Goal: Information Seeking & Learning: Learn about a topic

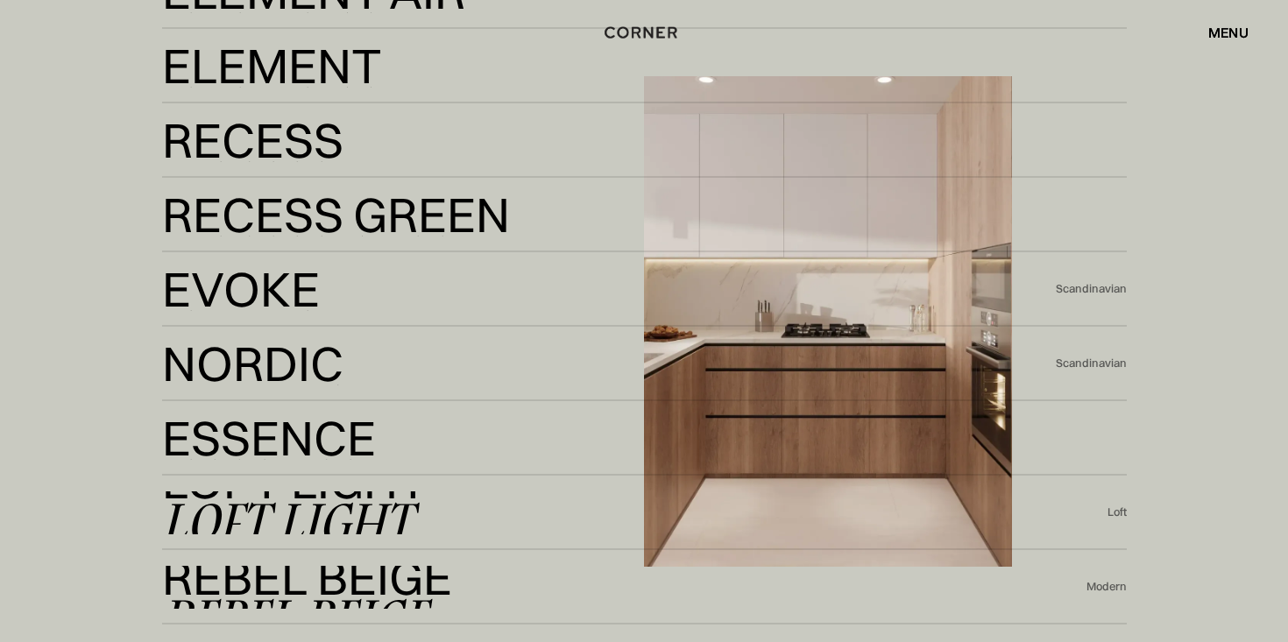
scroll to position [3105, 0]
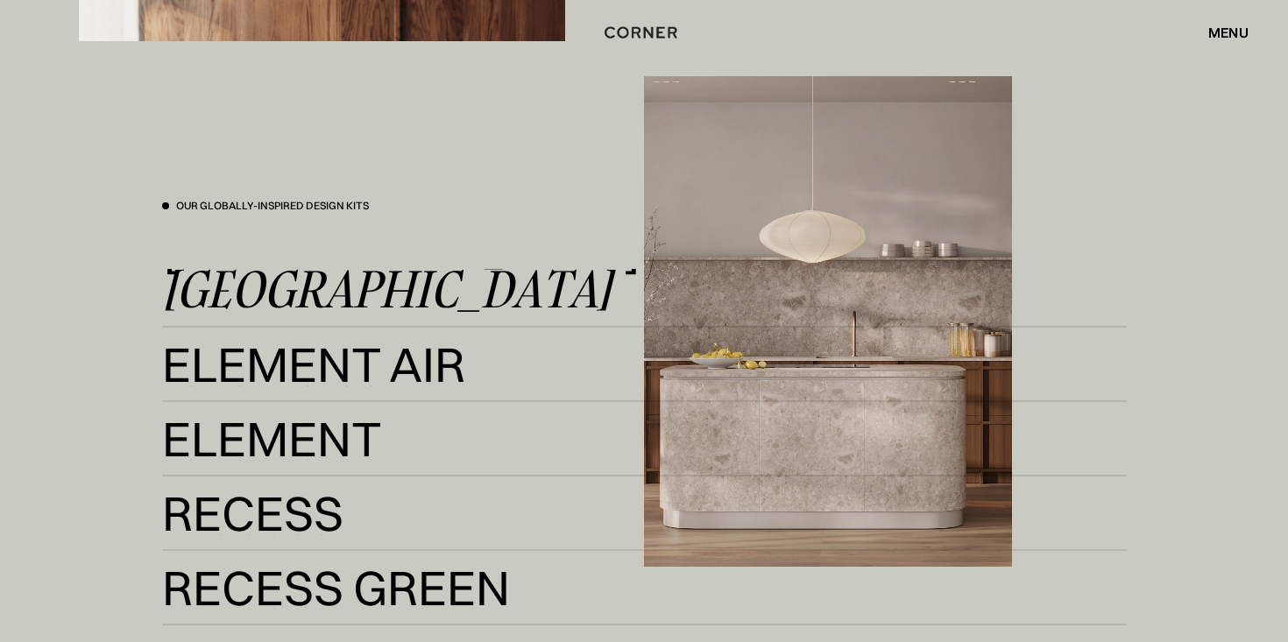
click at [295, 282] on div "Kyoto" at bounding box center [387, 290] width 450 height 42
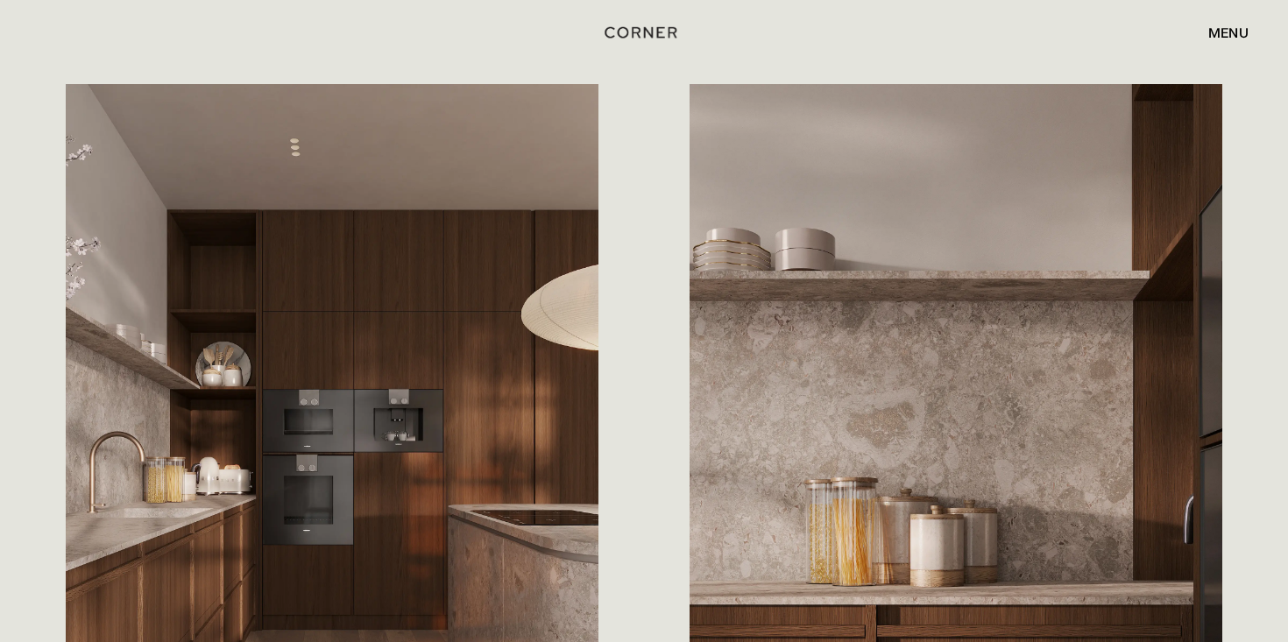
scroll to position [1486, 0]
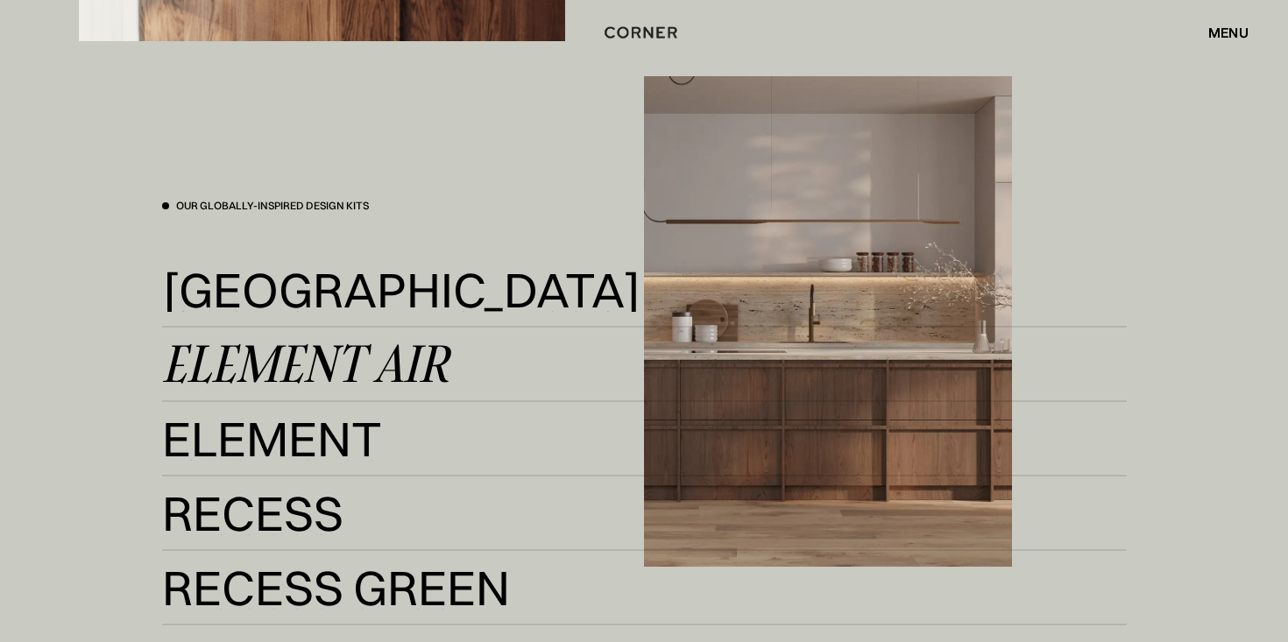
click at [327, 373] on div "Element Air" at bounding box center [305, 365] width 287 height 42
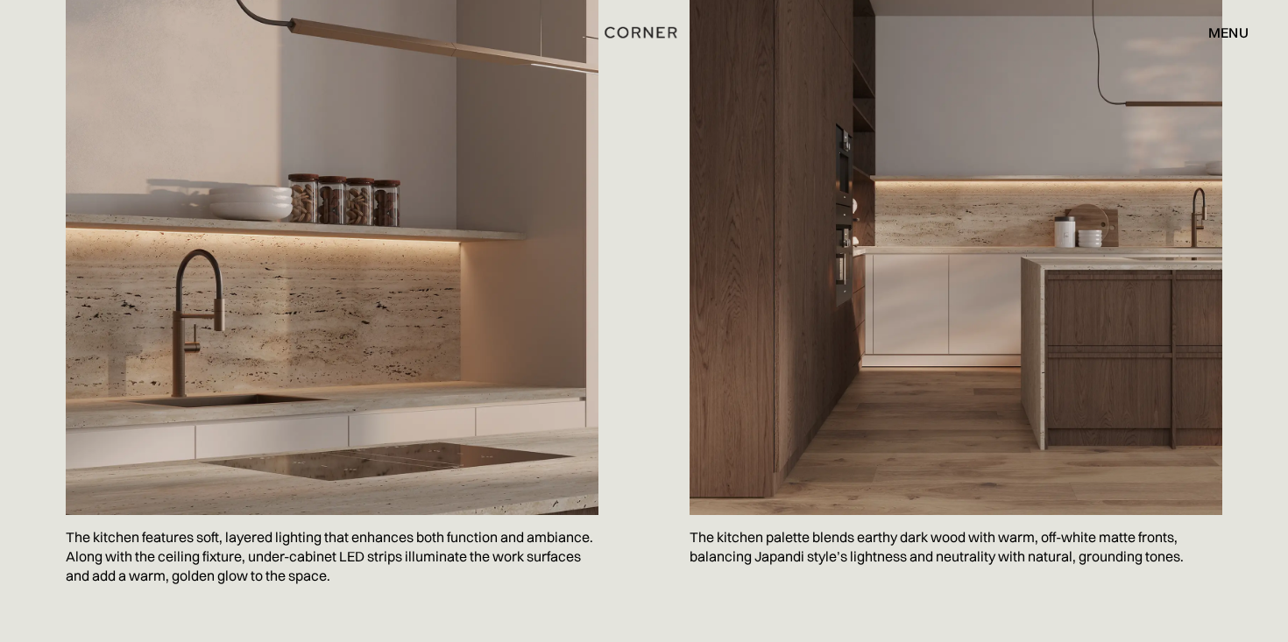
scroll to position [1260, 0]
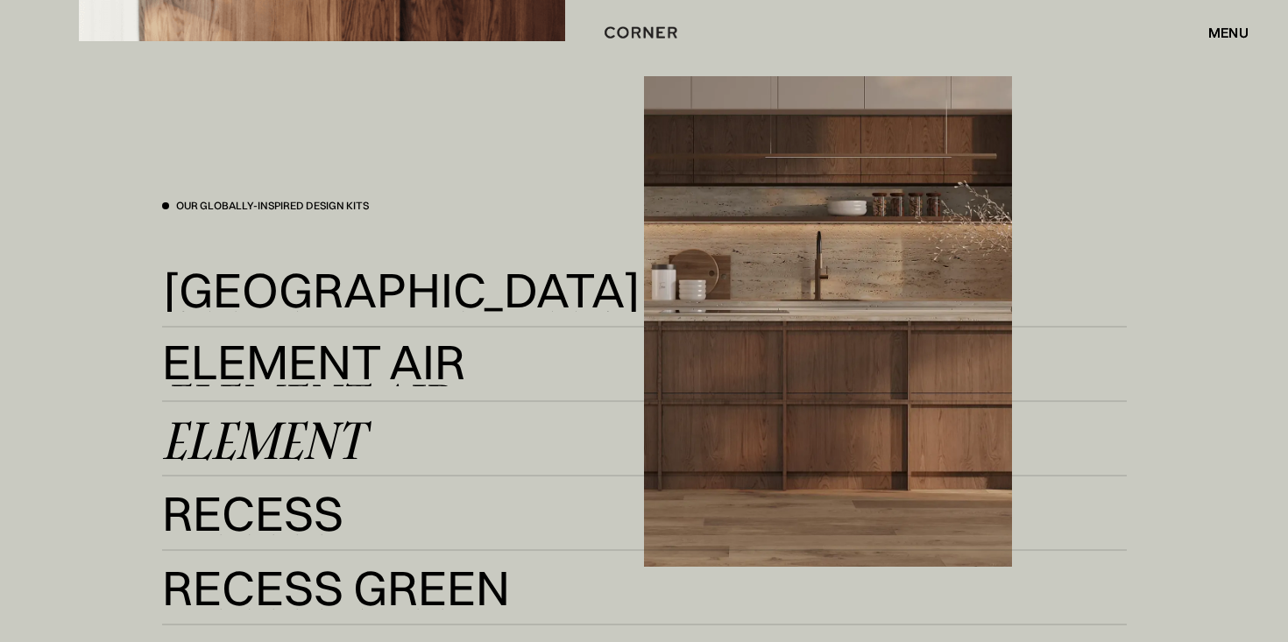
scroll to position [3169, 0]
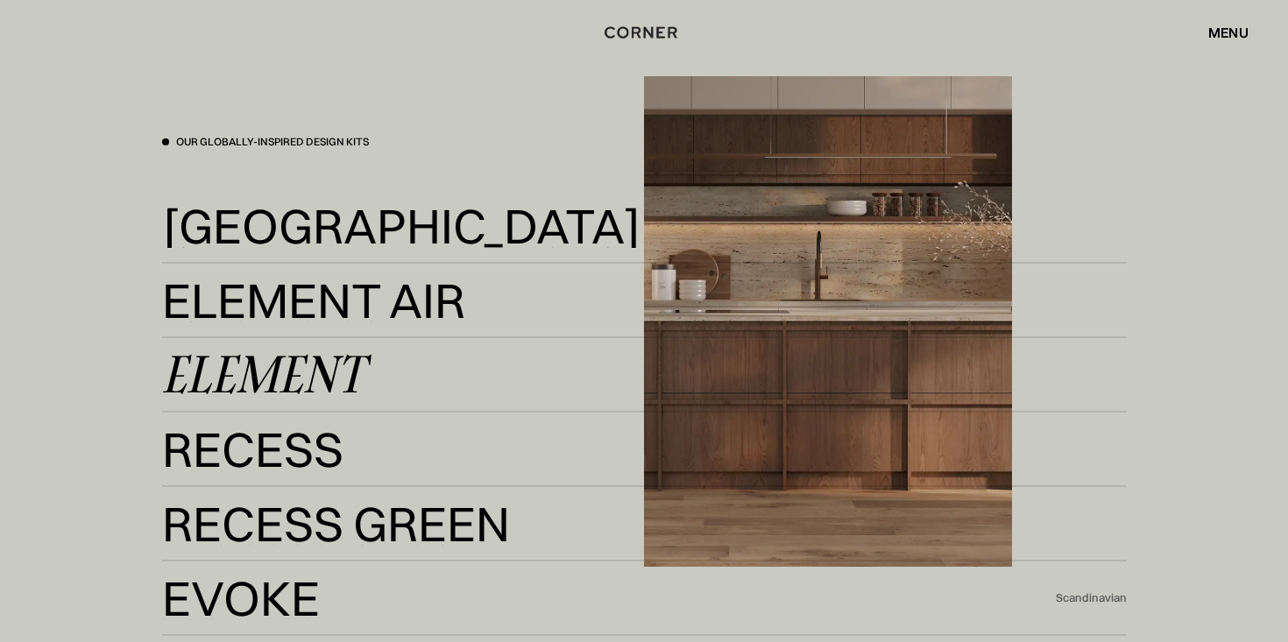
click at [355, 391] on div "Element" at bounding box center [263, 375] width 202 height 42
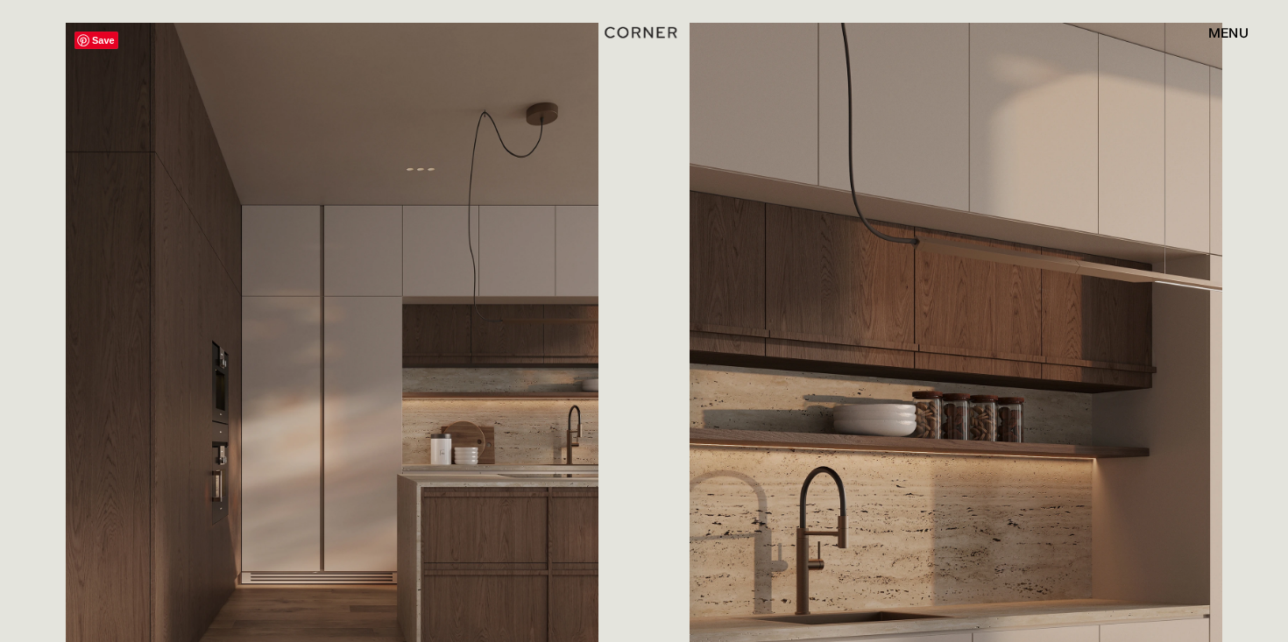
scroll to position [2183, 0]
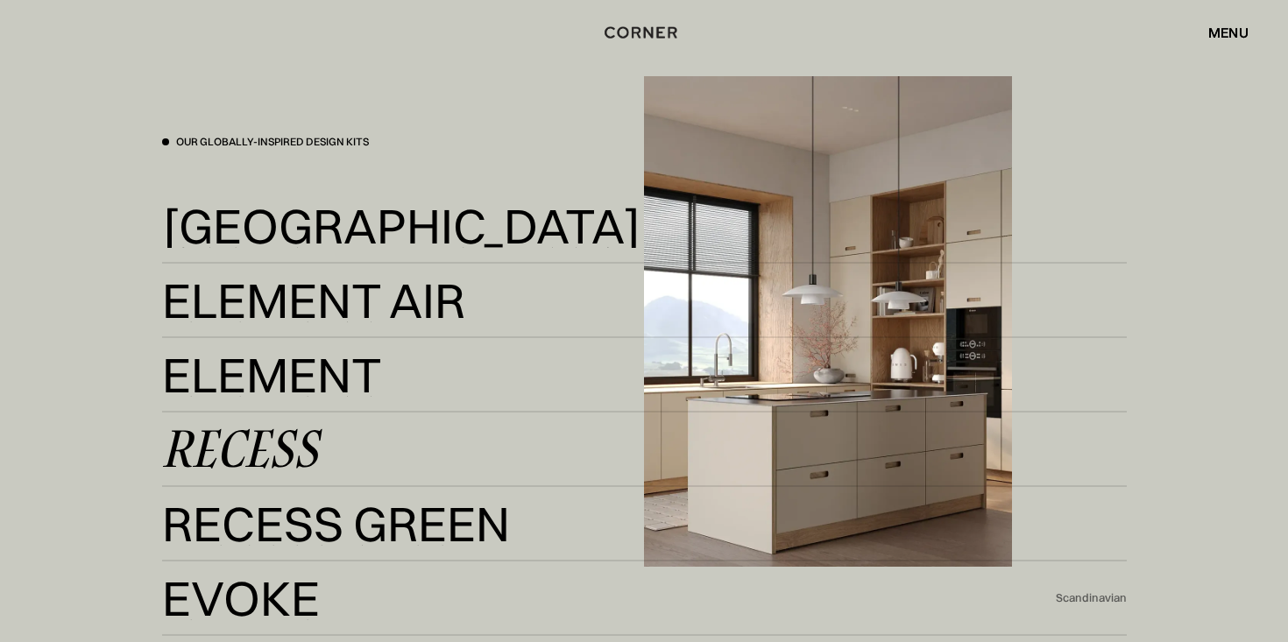
click at [294, 444] on div "Recess" at bounding box center [240, 450] width 156 height 42
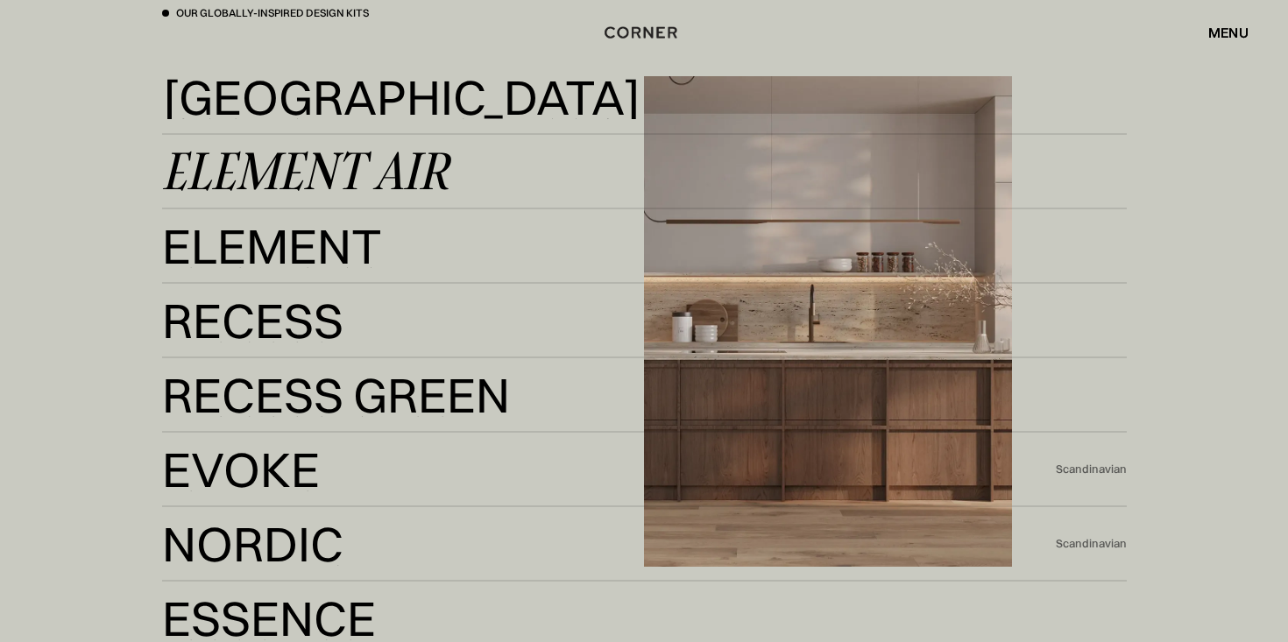
scroll to position [3300, 0]
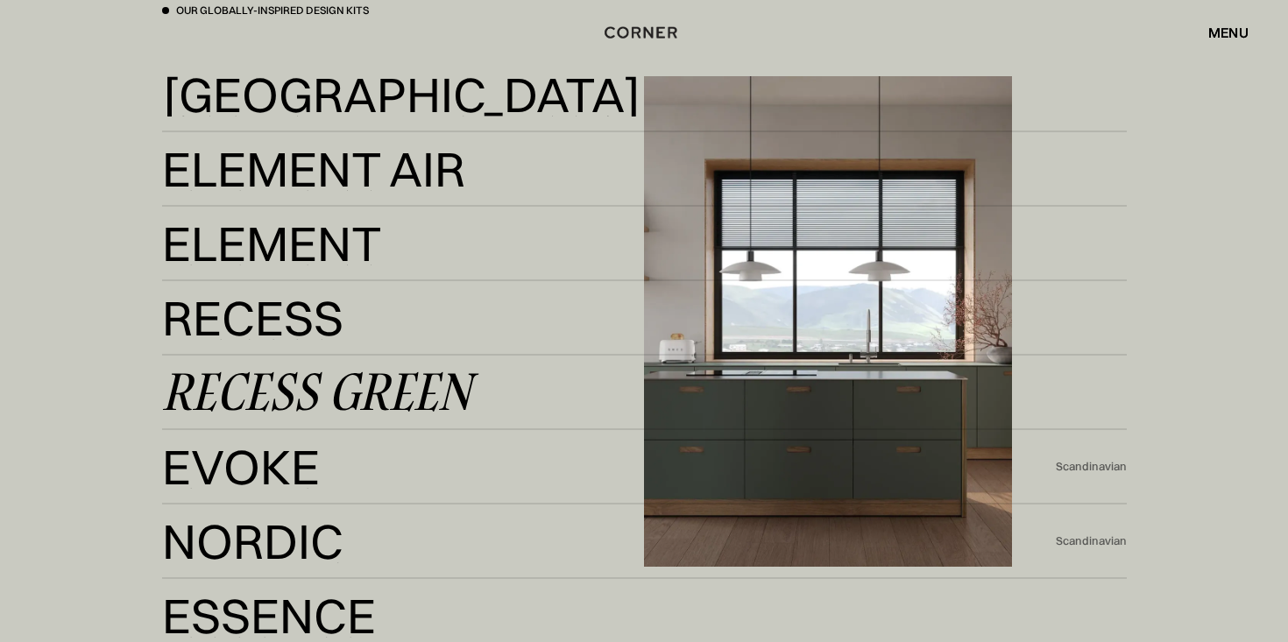
click at [289, 401] on div "Recess Green" at bounding box center [316, 393] width 309 height 42
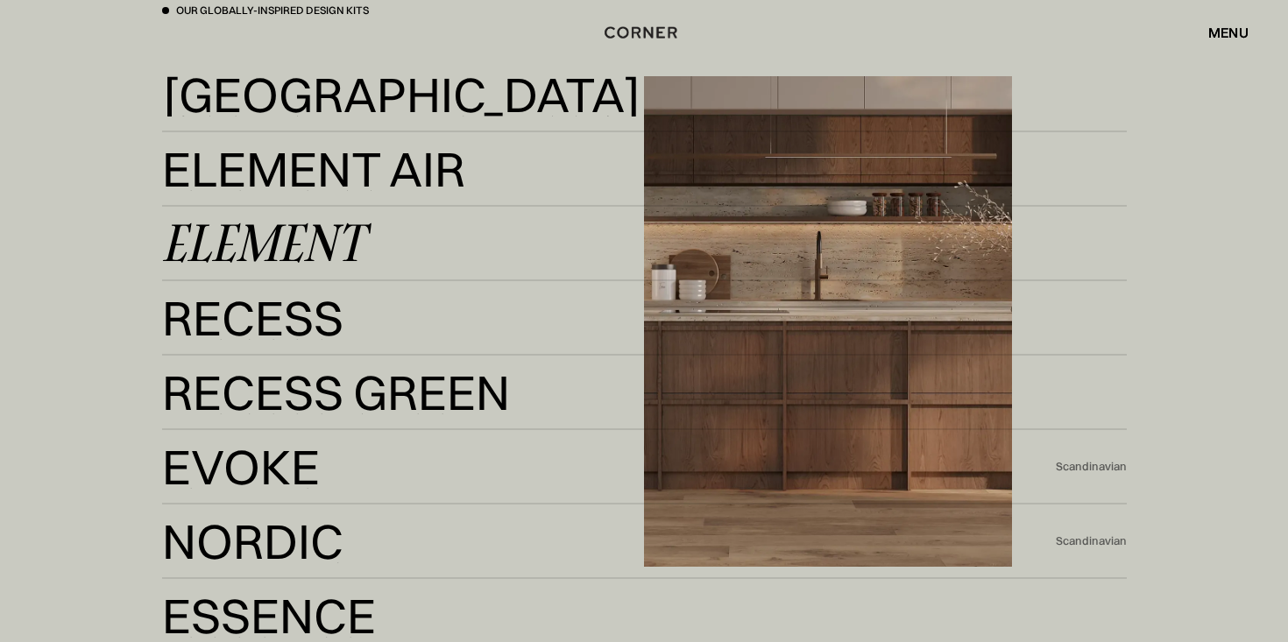
scroll to position [3411, 0]
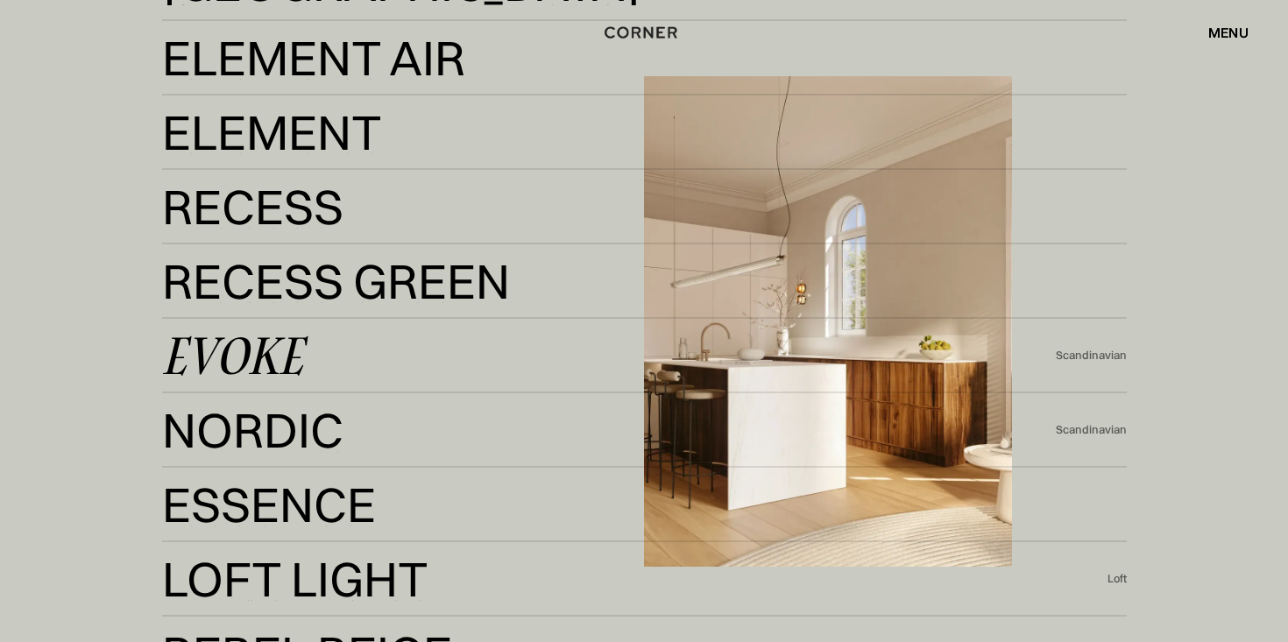
click at [301, 351] on div "Evoke" at bounding box center [232, 356] width 141 height 42
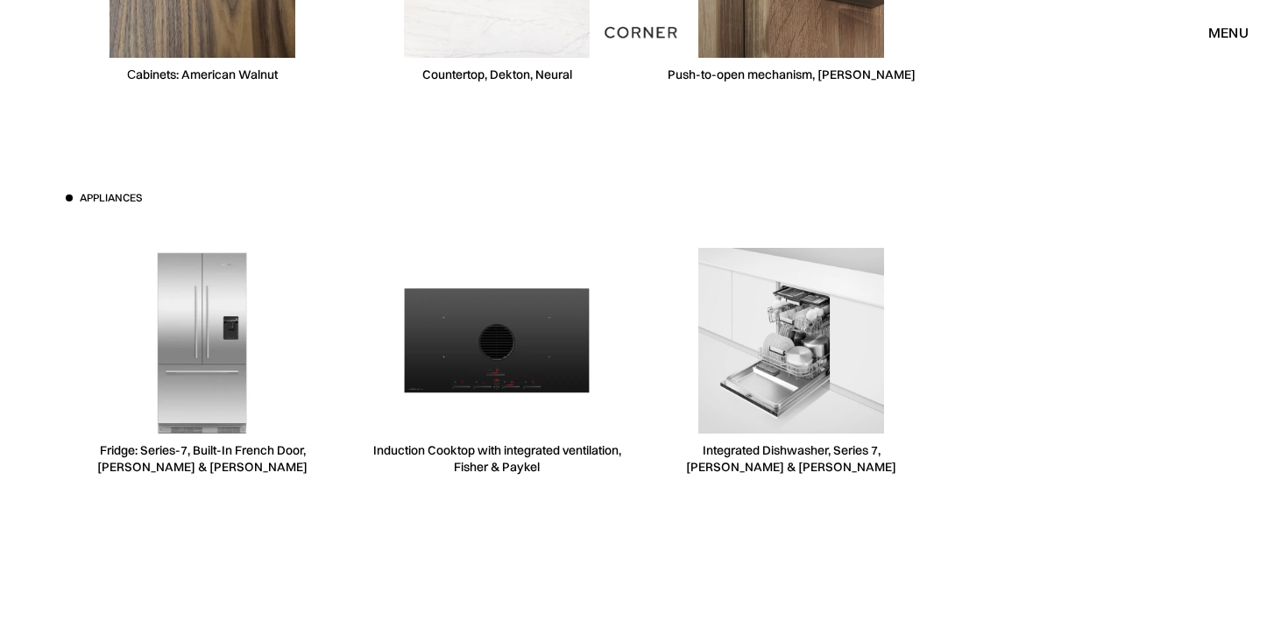
scroll to position [4524, 0]
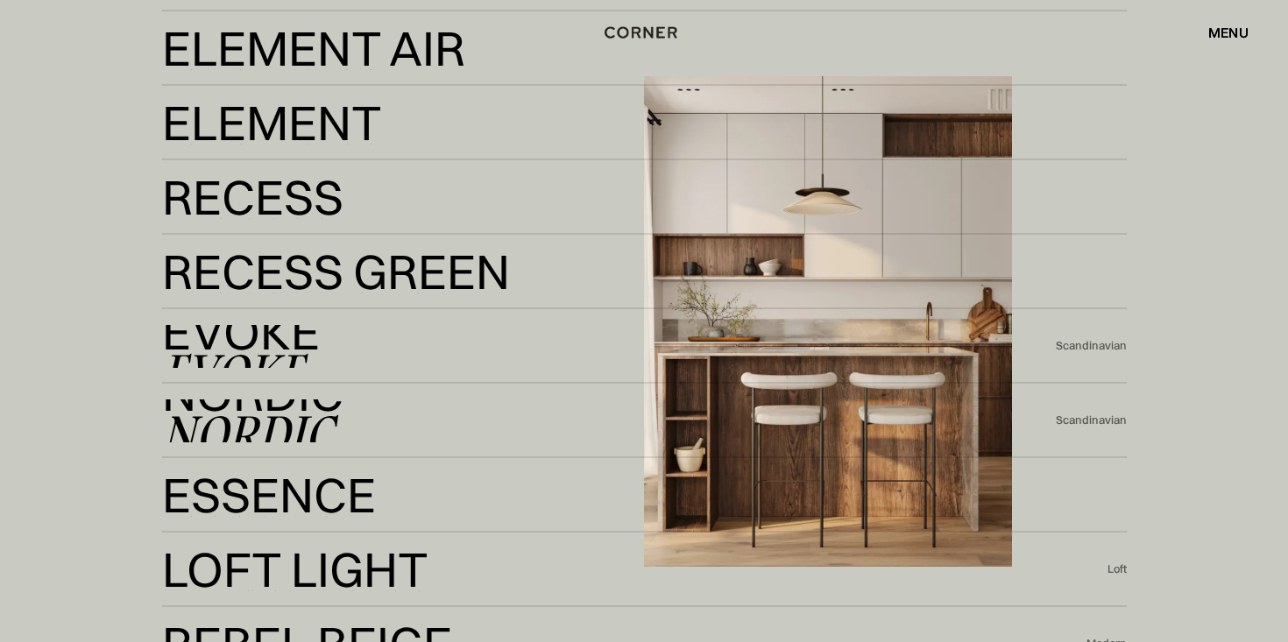
click at [309, 414] on div "Nordic" at bounding box center [247, 435] width 171 height 42
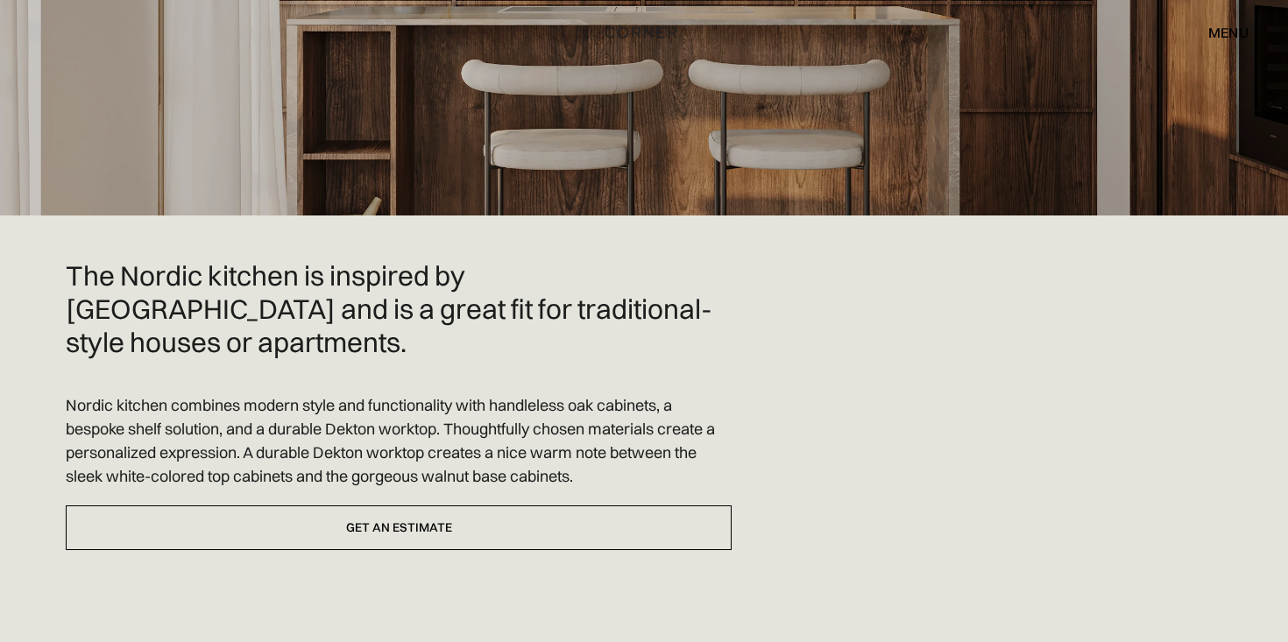
scroll to position [255, 0]
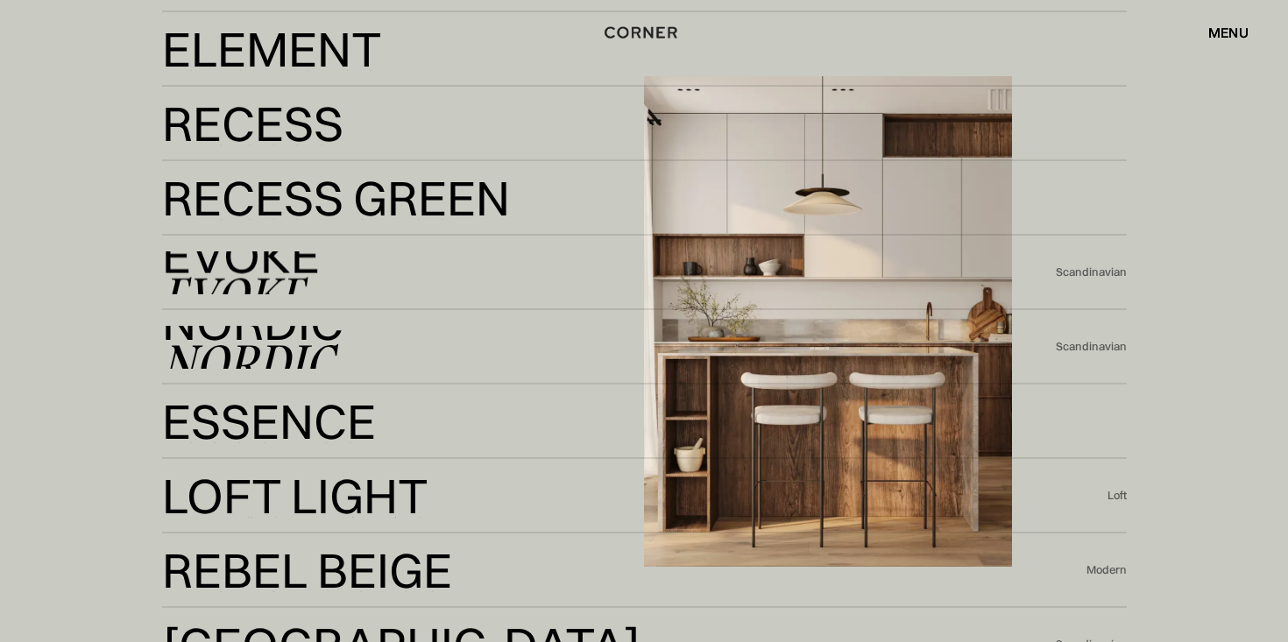
scroll to position [3504, 0]
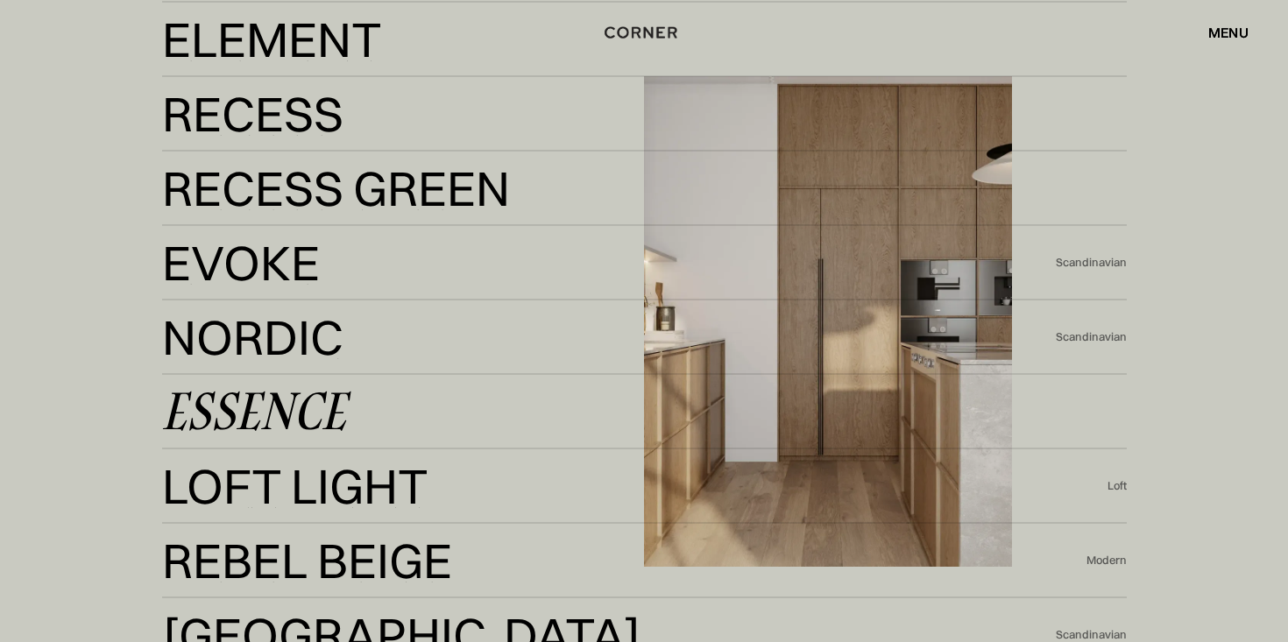
click at [328, 415] on div "Essence" at bounding box center [254, 412] width 184 height 42
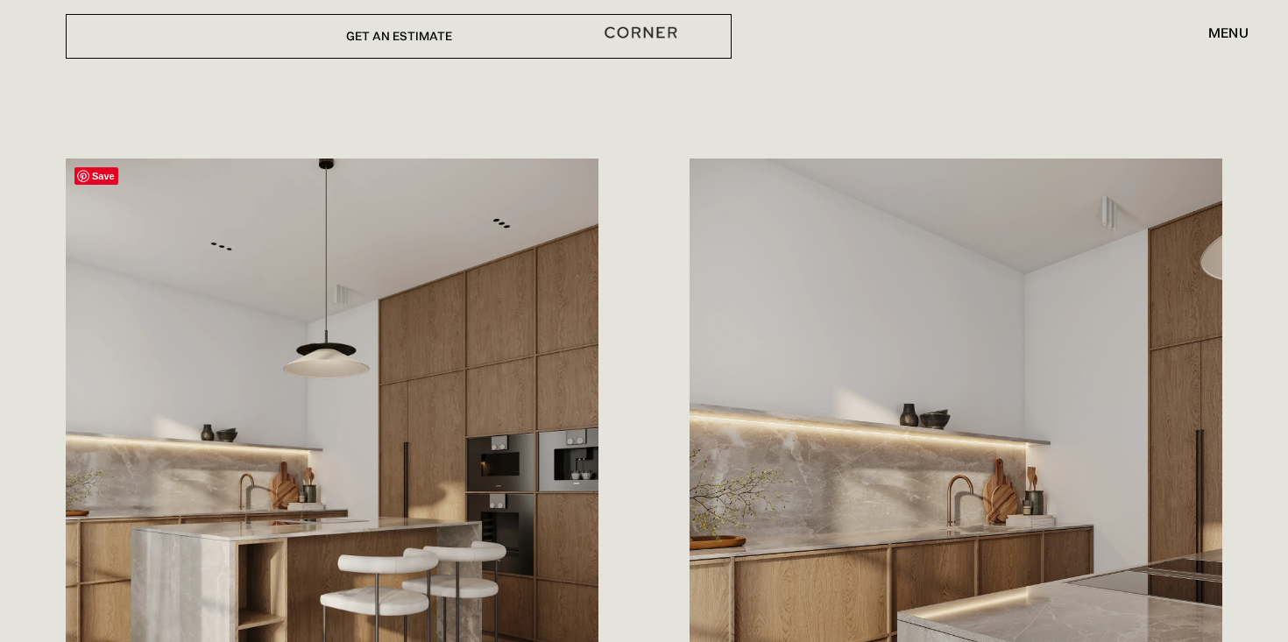
scroll to position [446, 0]
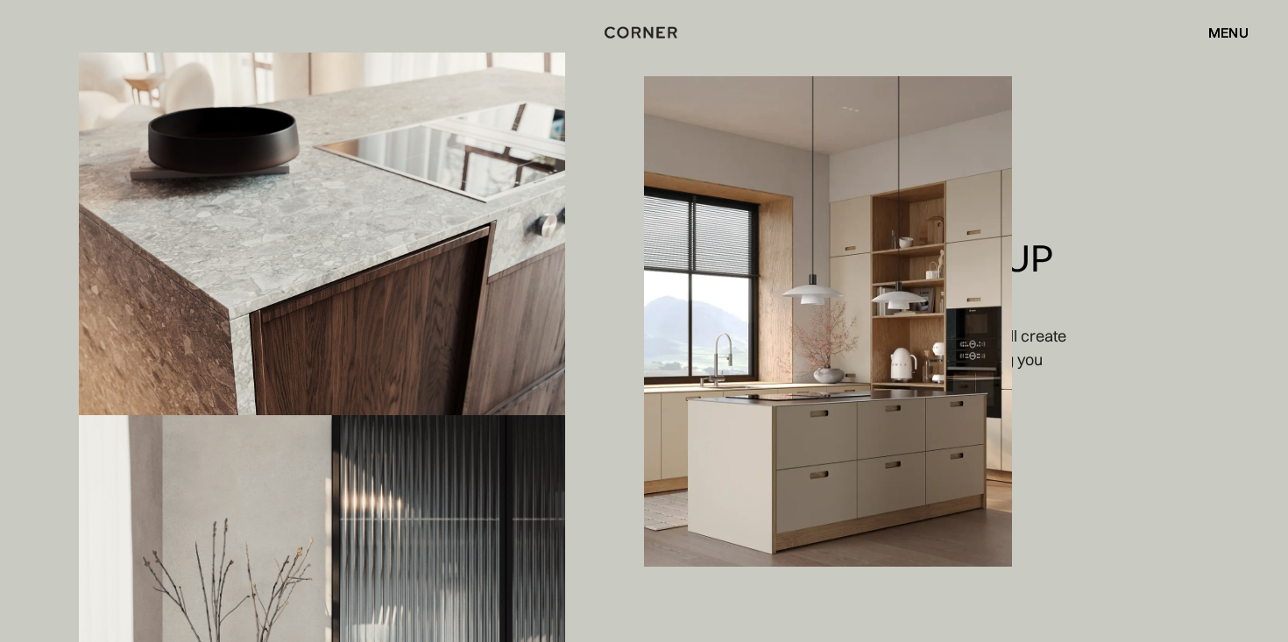
scroll to position [1886, 0]
